Goal: Find specific page/section: Find specific page/section

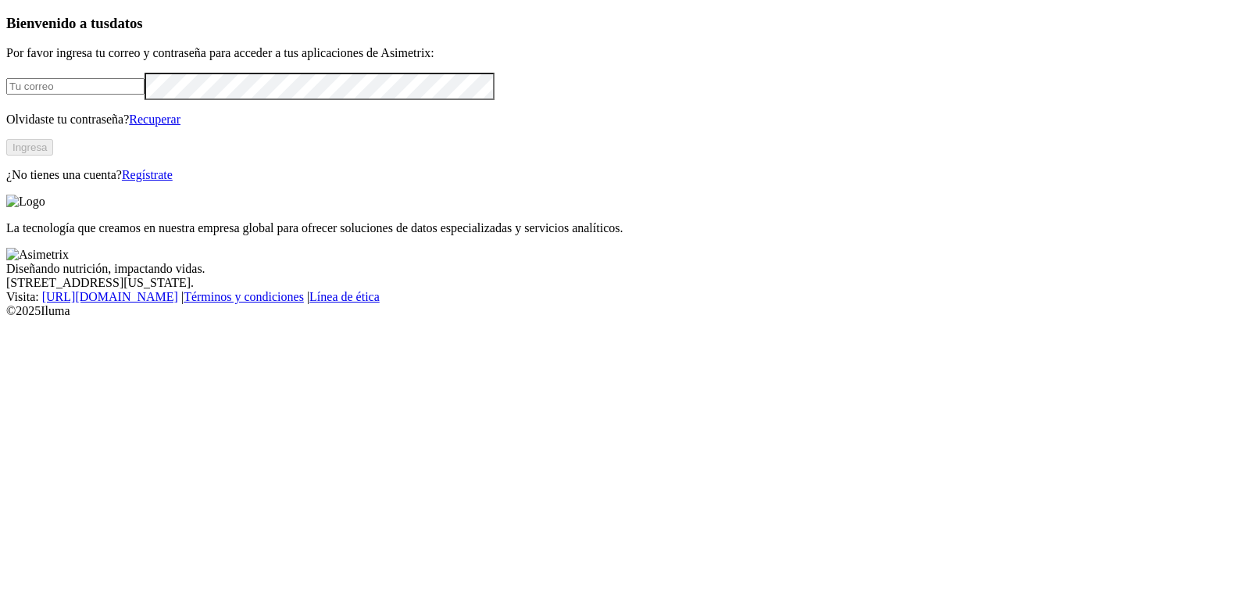
type input "[EMAIL_ADDRESS][DOMAIN_NAME]"
click at [53, 156] on button "Ingresa" at bounding box center [29, 147] width 47 height 16
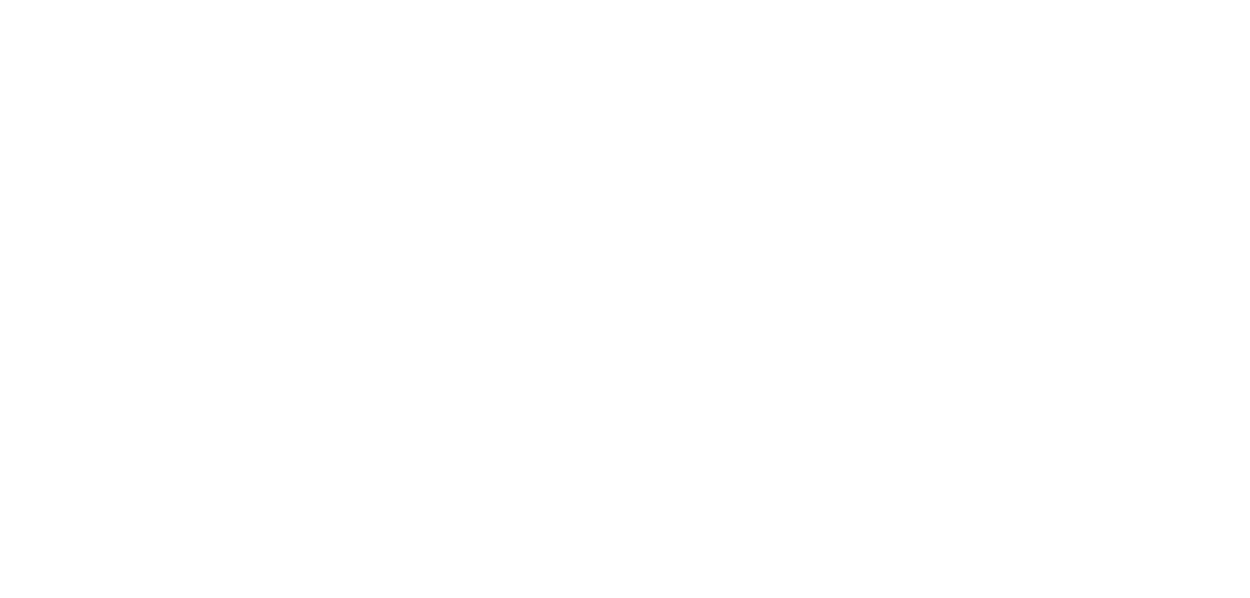
click at [31, 27] on icon at bounding box center [30, 318] width 48 height 625
